Goal: Navigation & Orientation: Find specific page/section

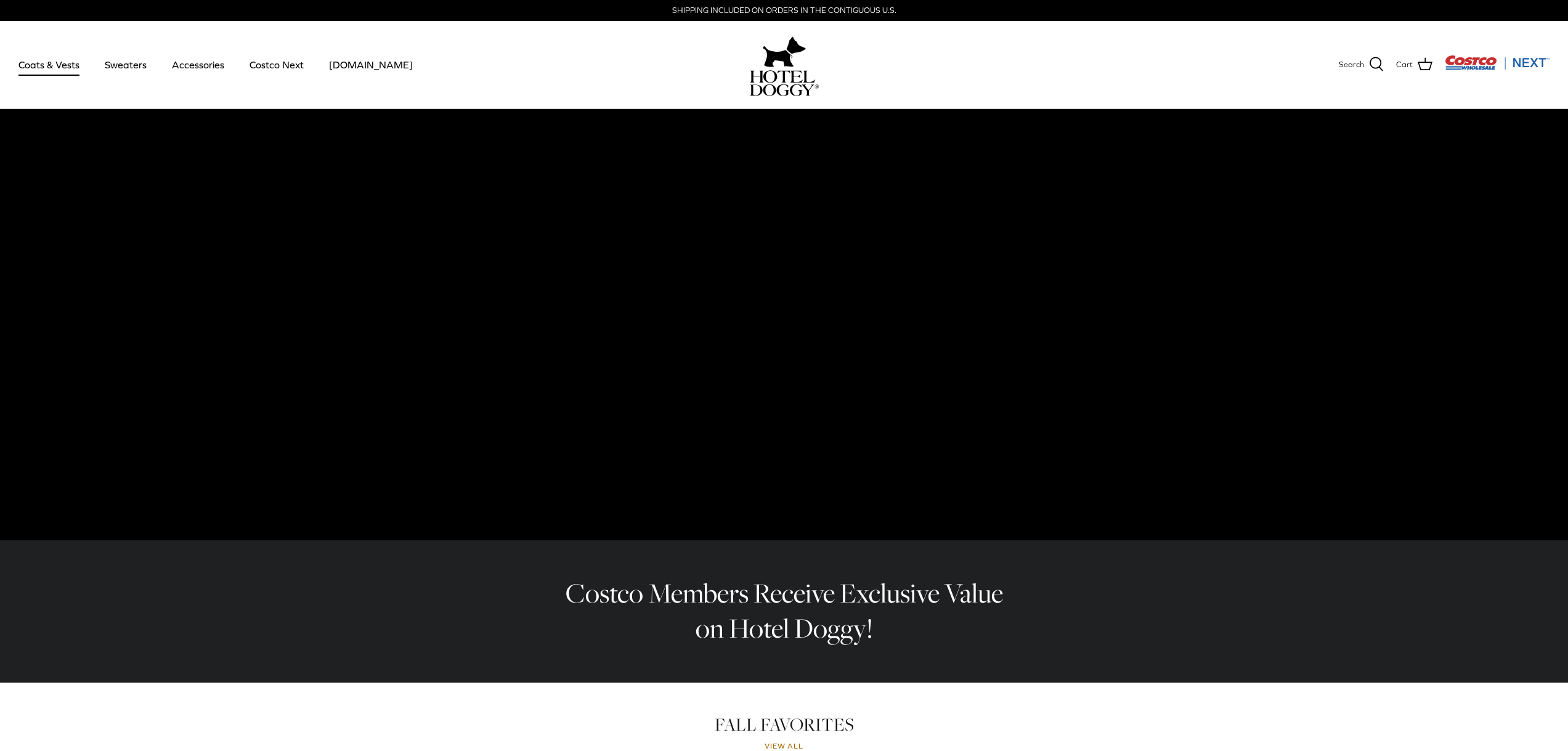
click at [49, 69] on link "Coats & Vests" at bounding box center [49, 64] width 84 height 42
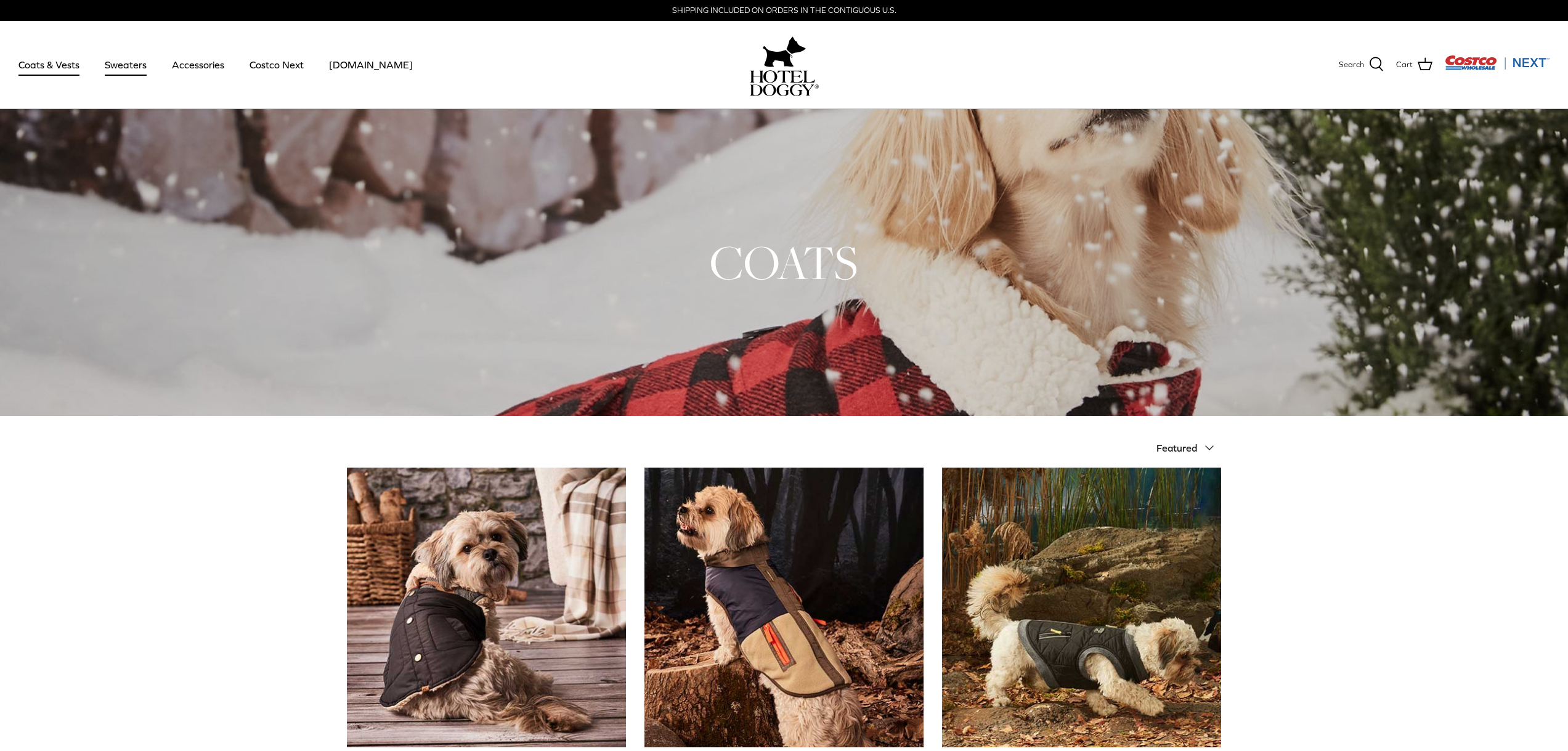
click at [127, 63] on link "Sweaters" at bounding box center [125, 64] width 64 height 42
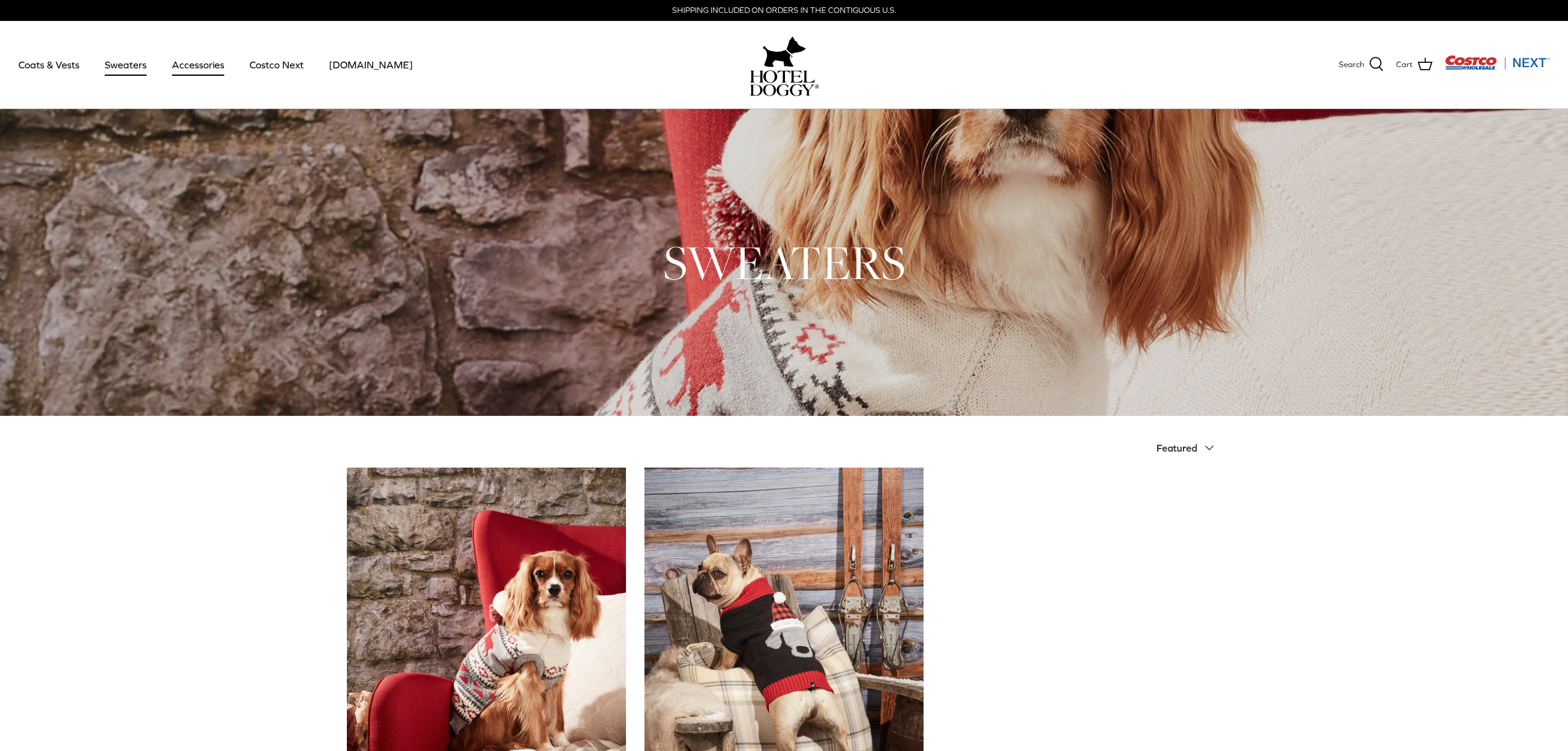
click at [195, 66] on link "Accessories" at bounding box center [198, 64] width 75 height 42
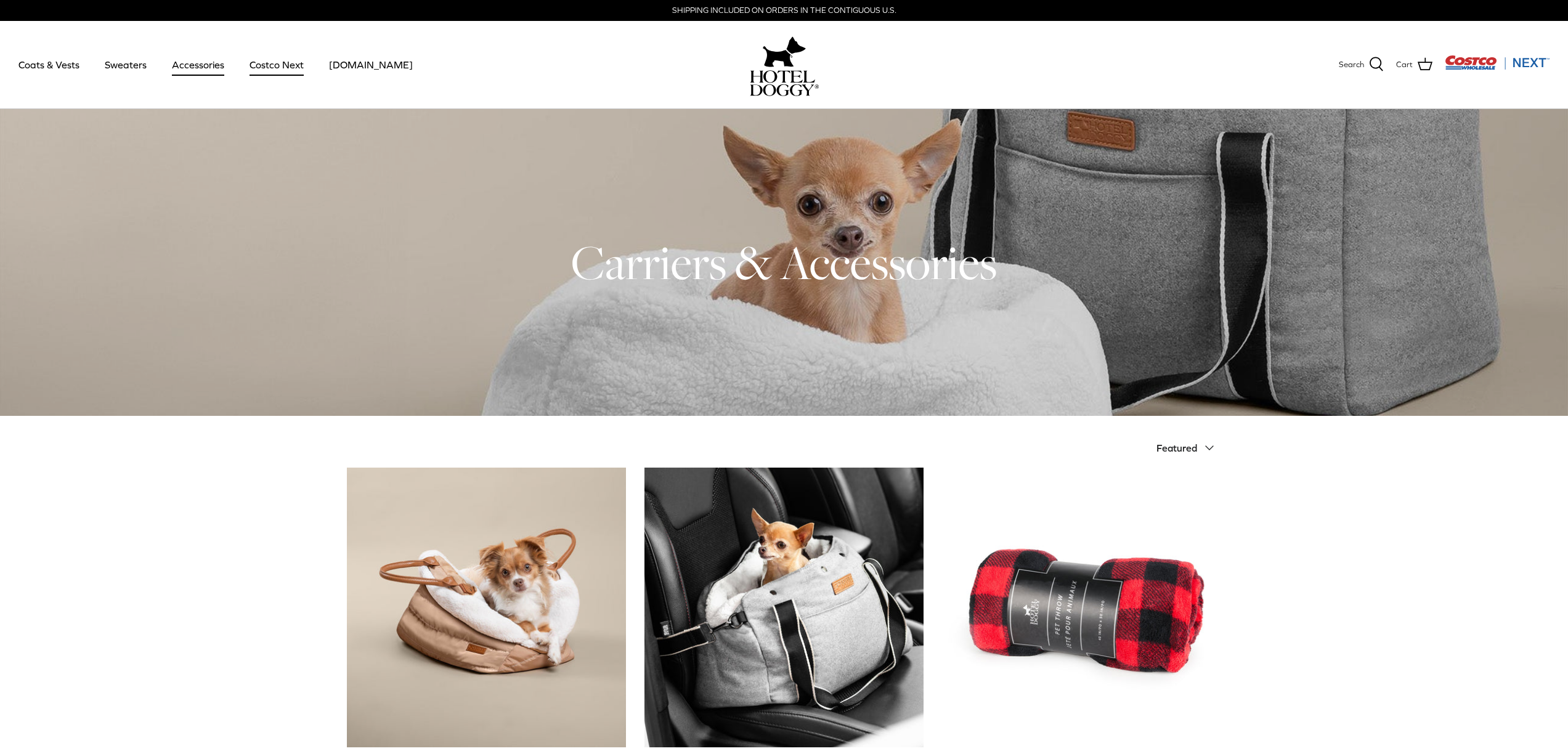
click at [264, 68] on link "Costco Next" at bounding box center [276, 64] width 76 height 42
